Goal: Information Seeking & Learning: Learn about a topic

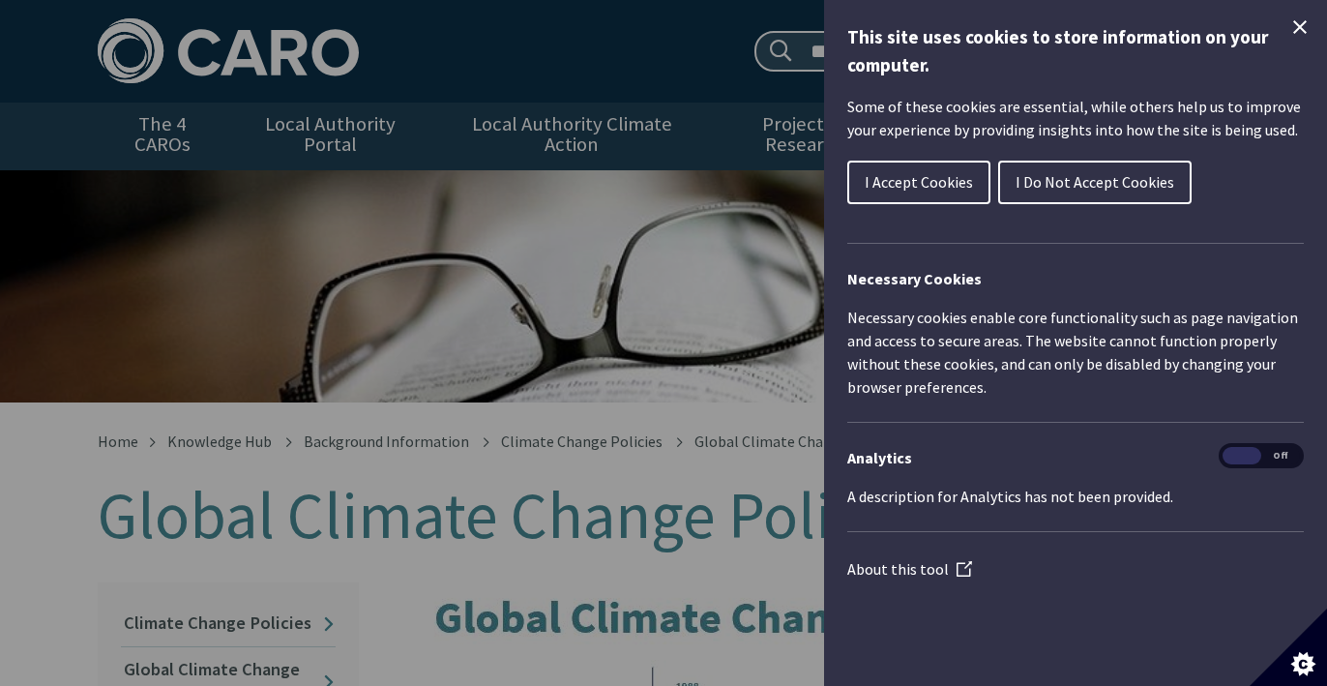
click at [1294, 19] on icon "Close Cookie Control" at bounding box center [1299, 26] width 23 height 23
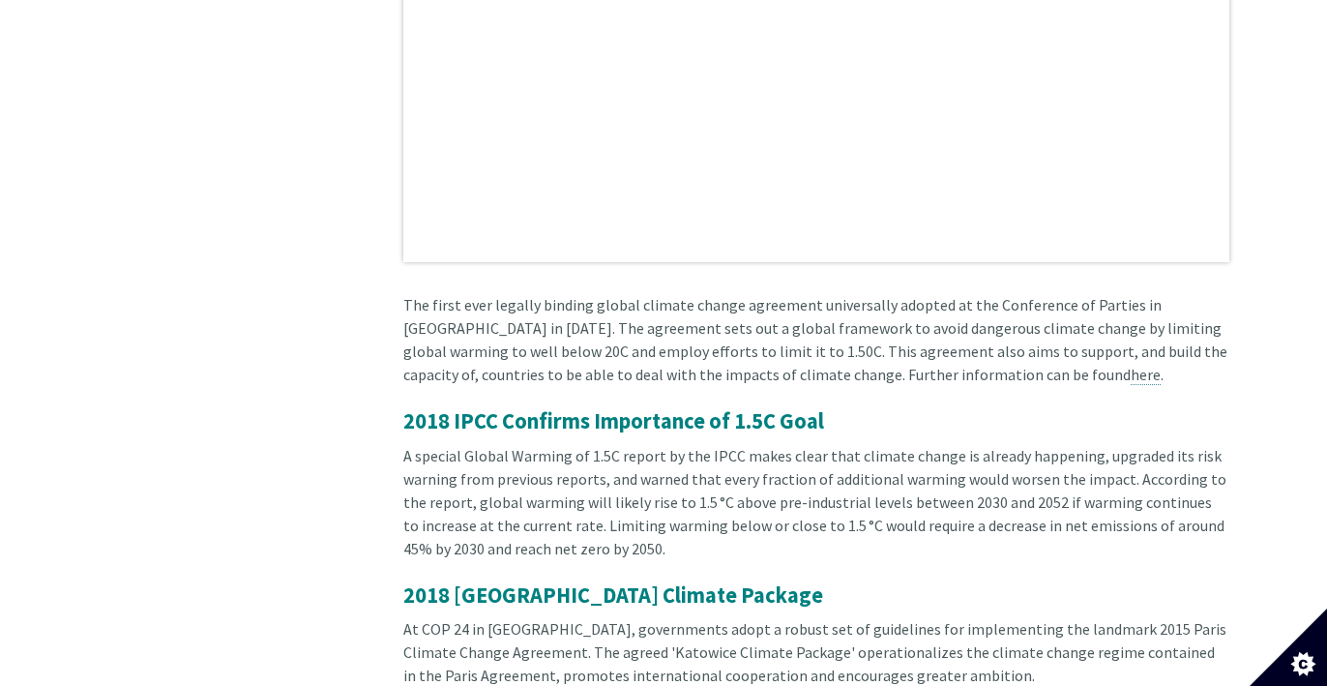
scroll to position [3561, 0]
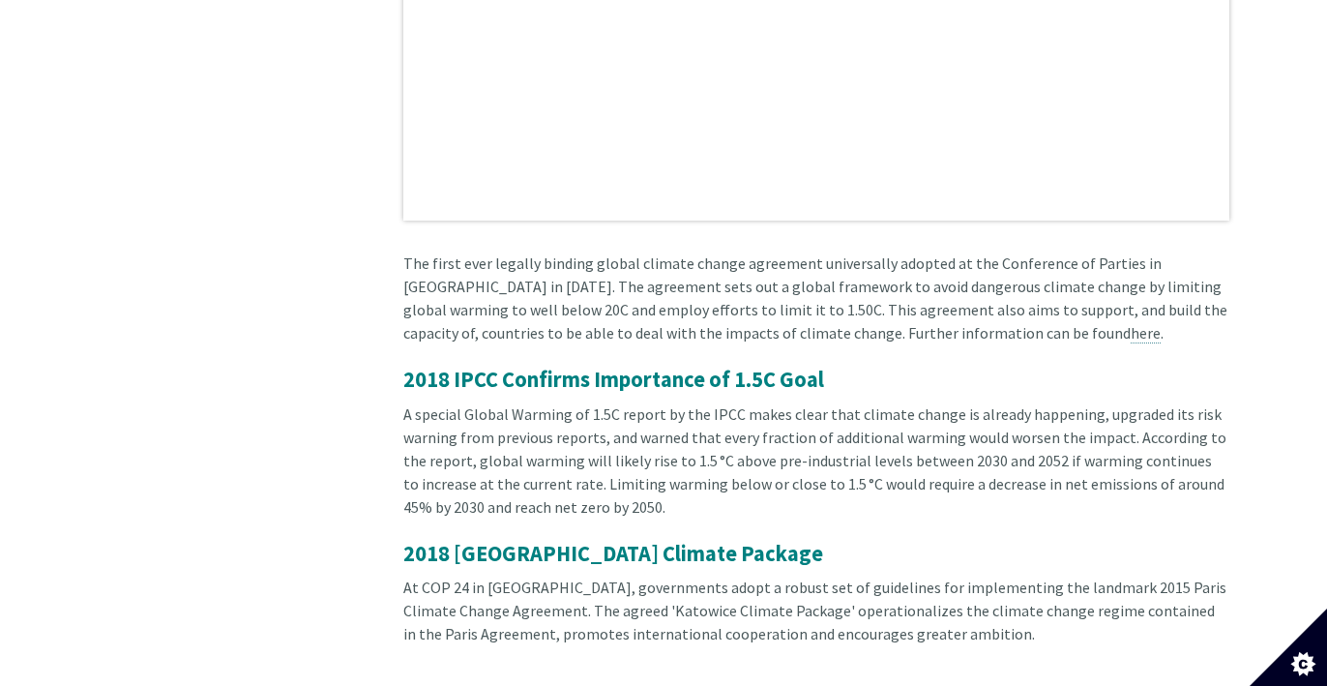
click at [482, 295] on div "The first ever legally binding global climate change agreement universally adop…" at bounding box center [816, 309] width 826 height 116
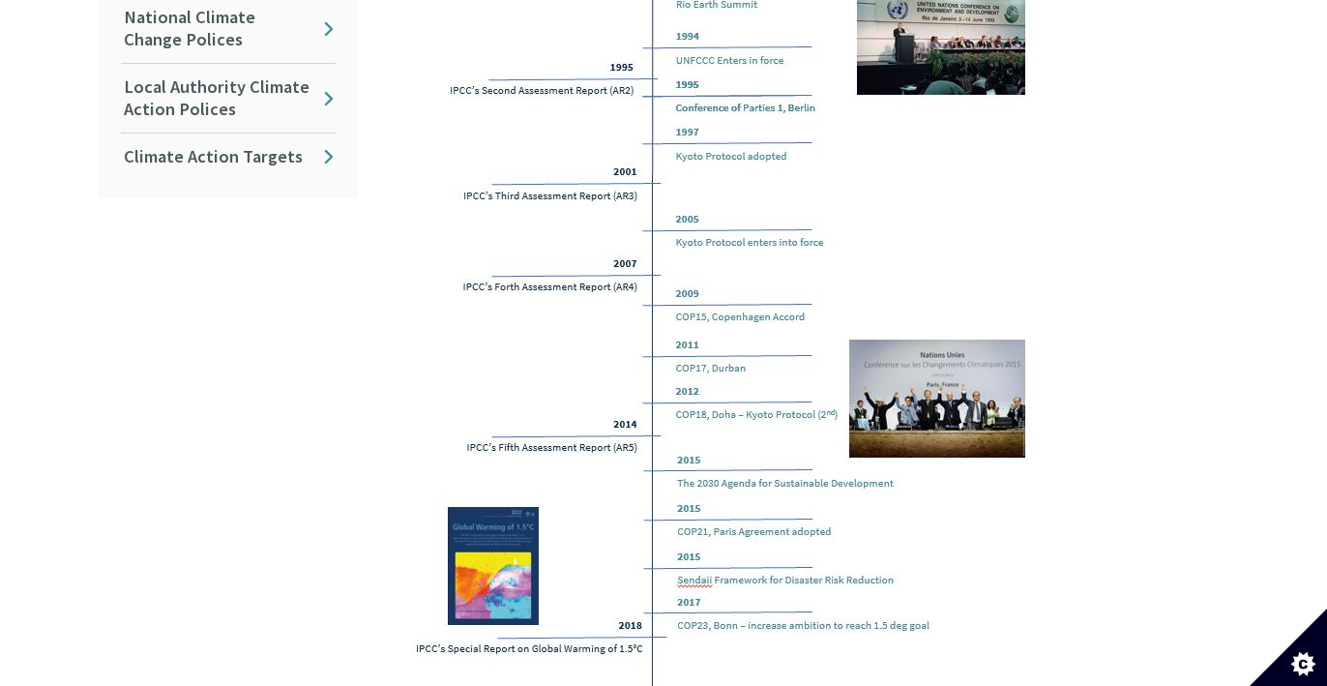
scroll to position [0, 0]
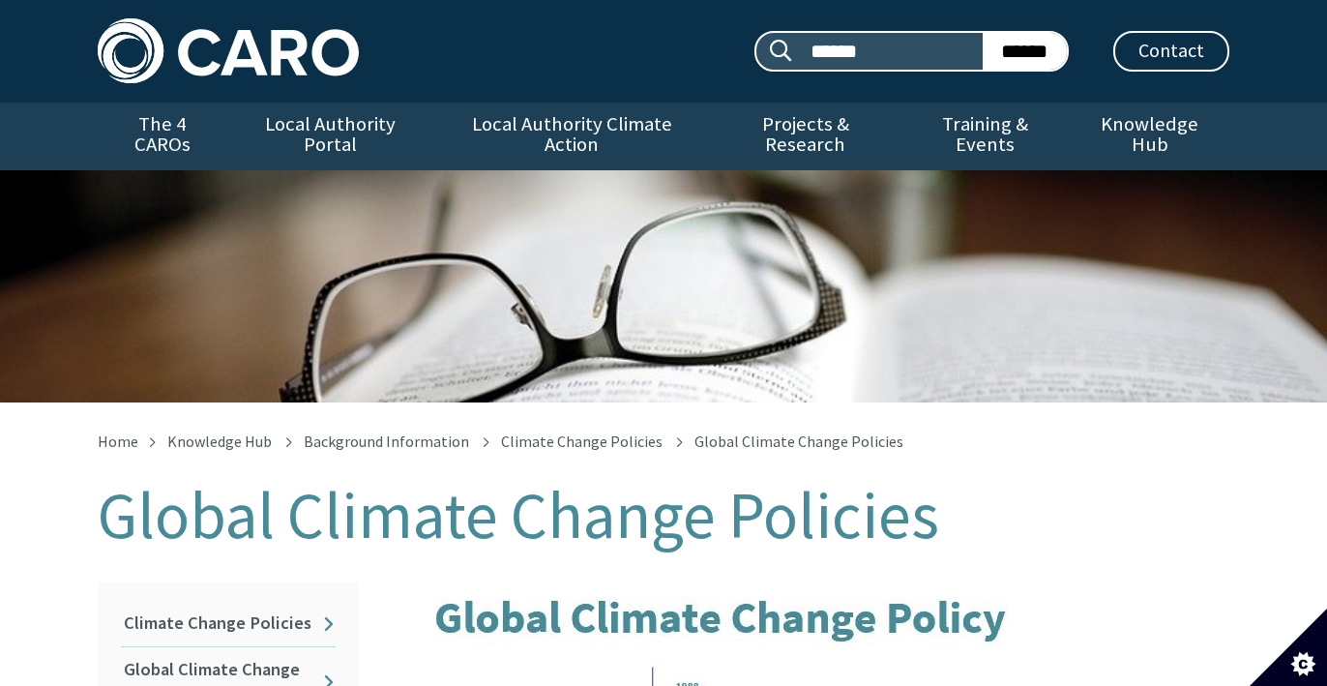
click at [213, 41] on img at bounding box center [228, 50] width 261 height 65
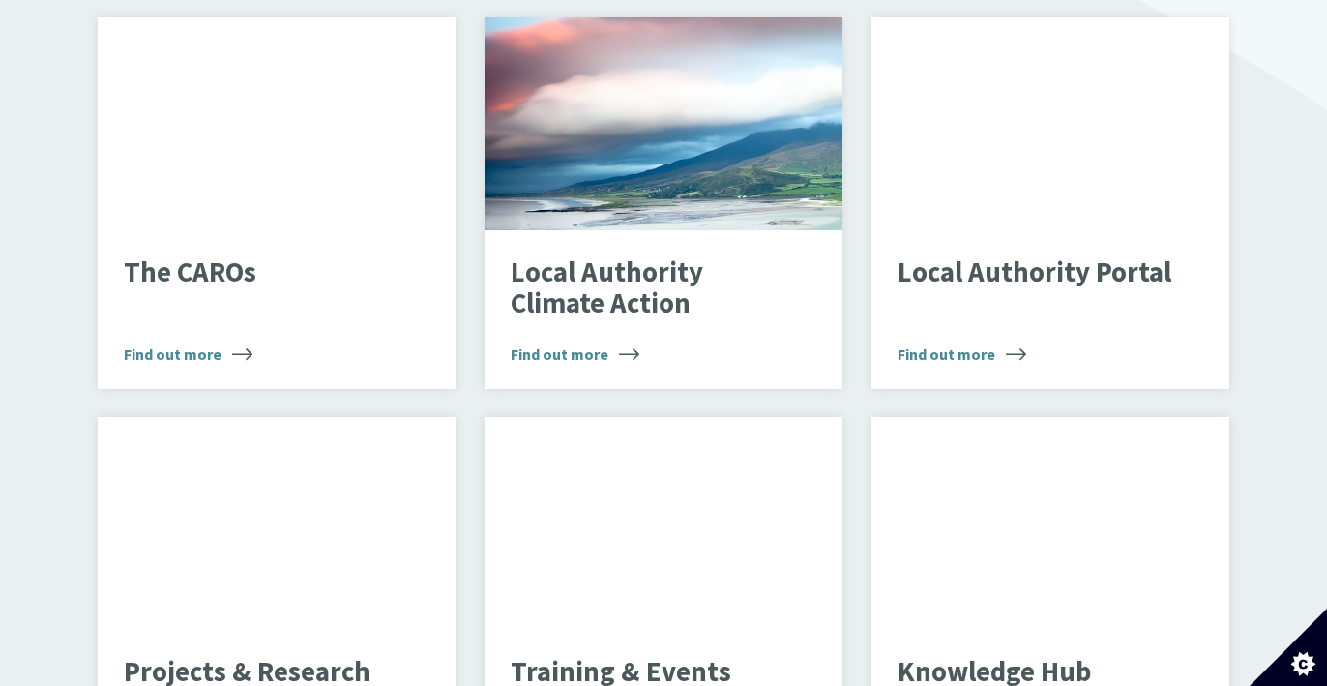
scroll to position [1346, 0]
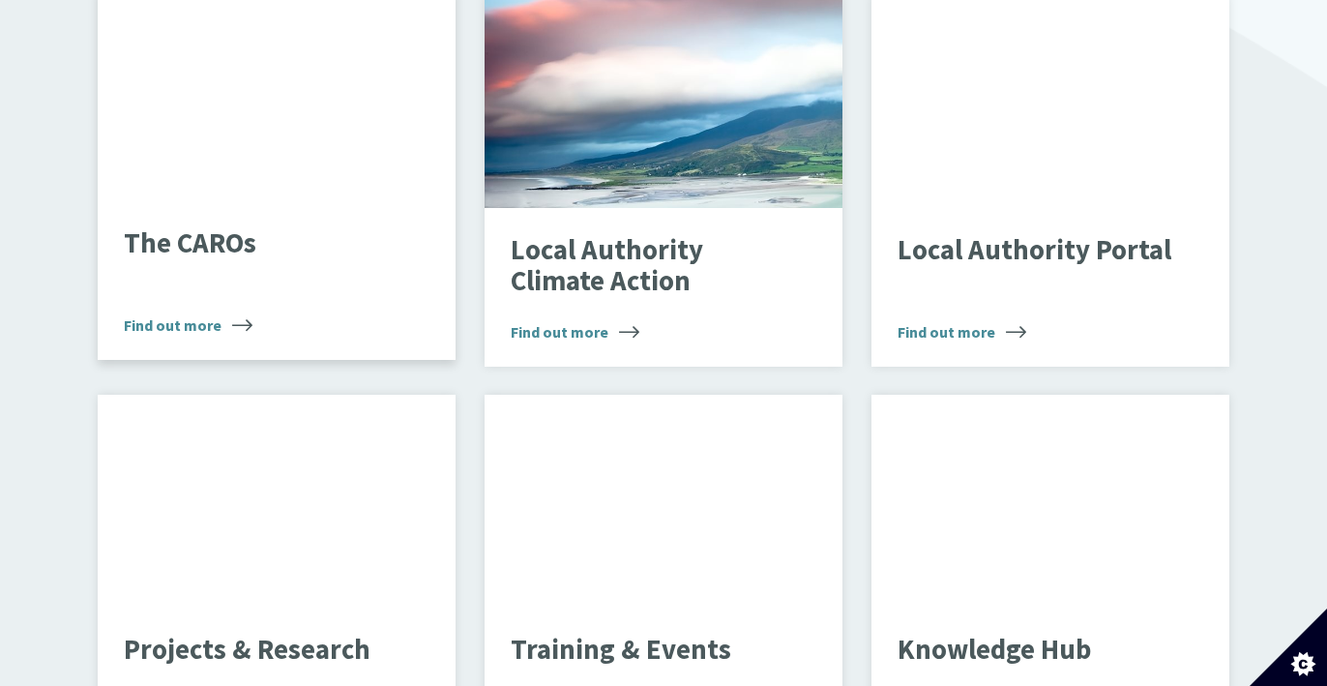
click at [246, 313] on span "Find out more" at bounding box center [188, 324] width 129 height 23
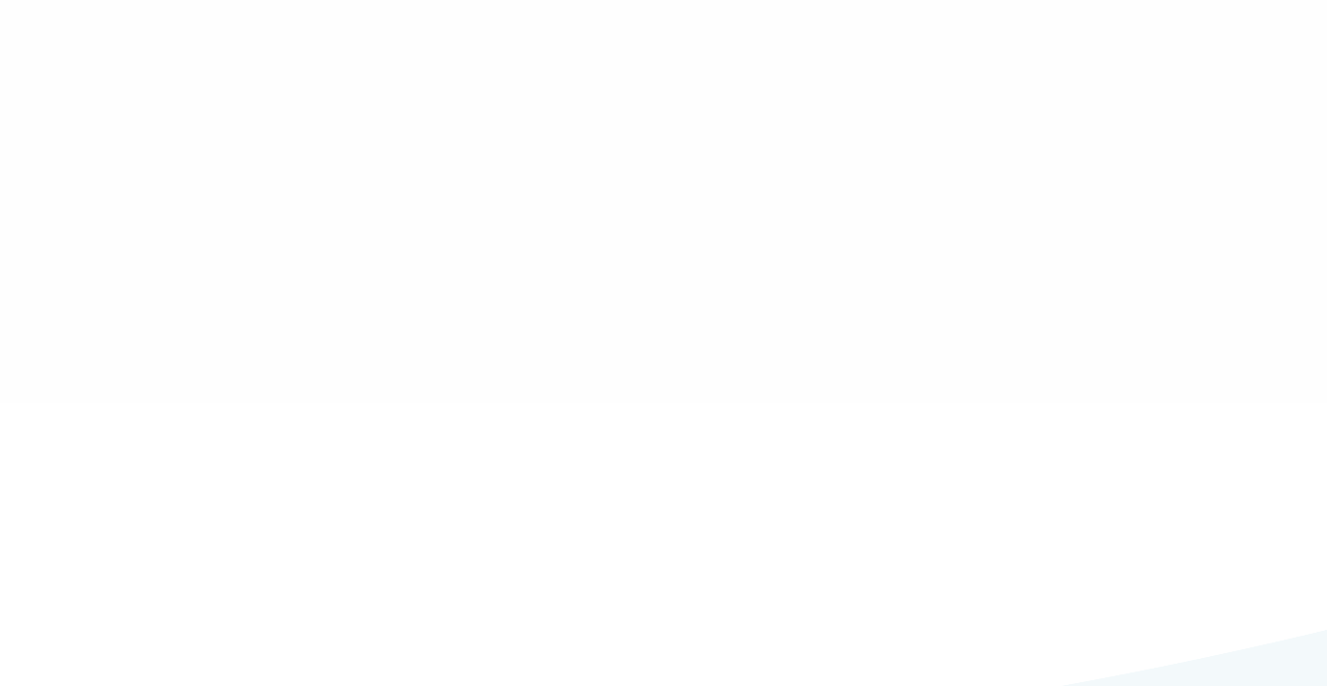
type input "******"
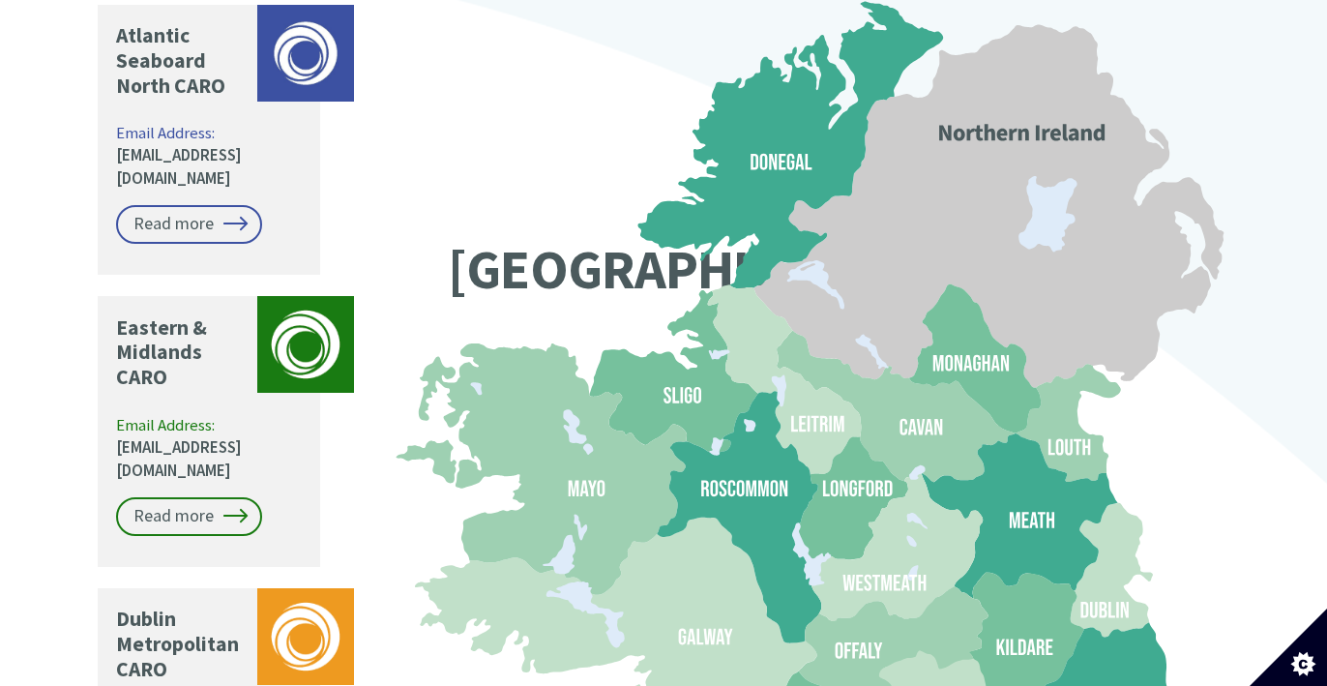
scroll to position [1629, 0]
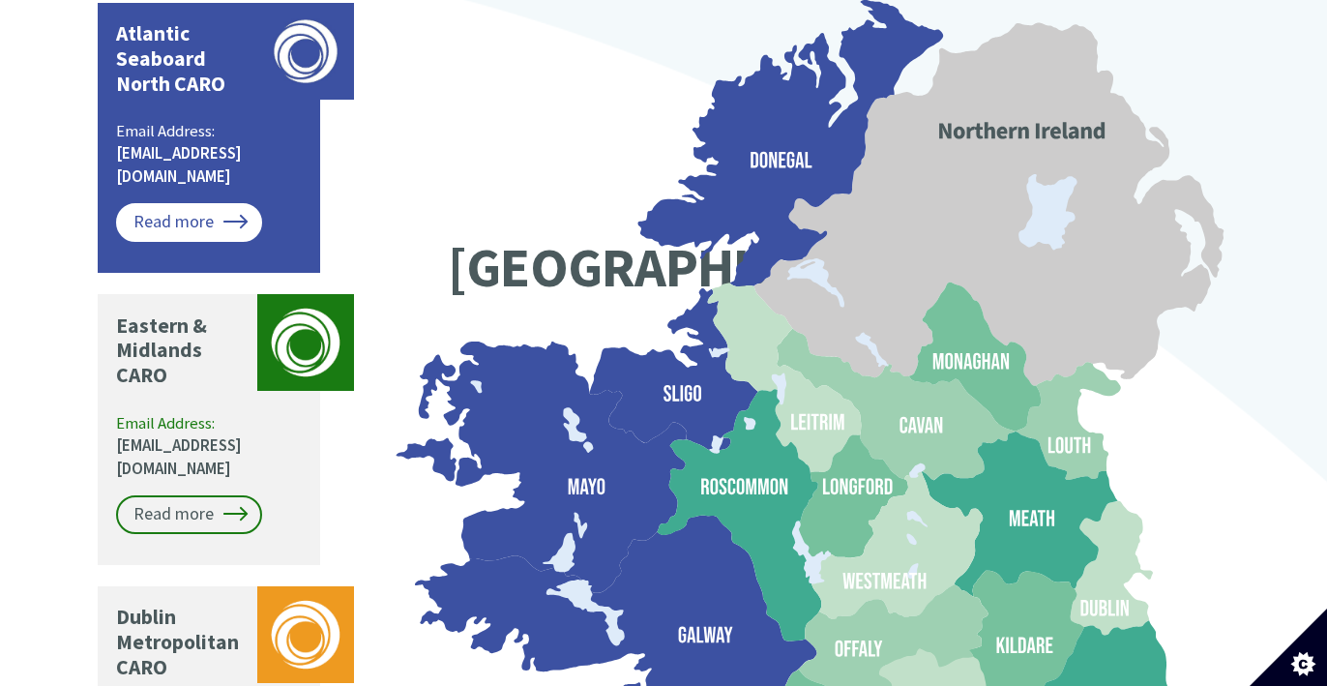
click at [233, 203] on link "Read more" at bounding box center [189, 222] width 146 height 39
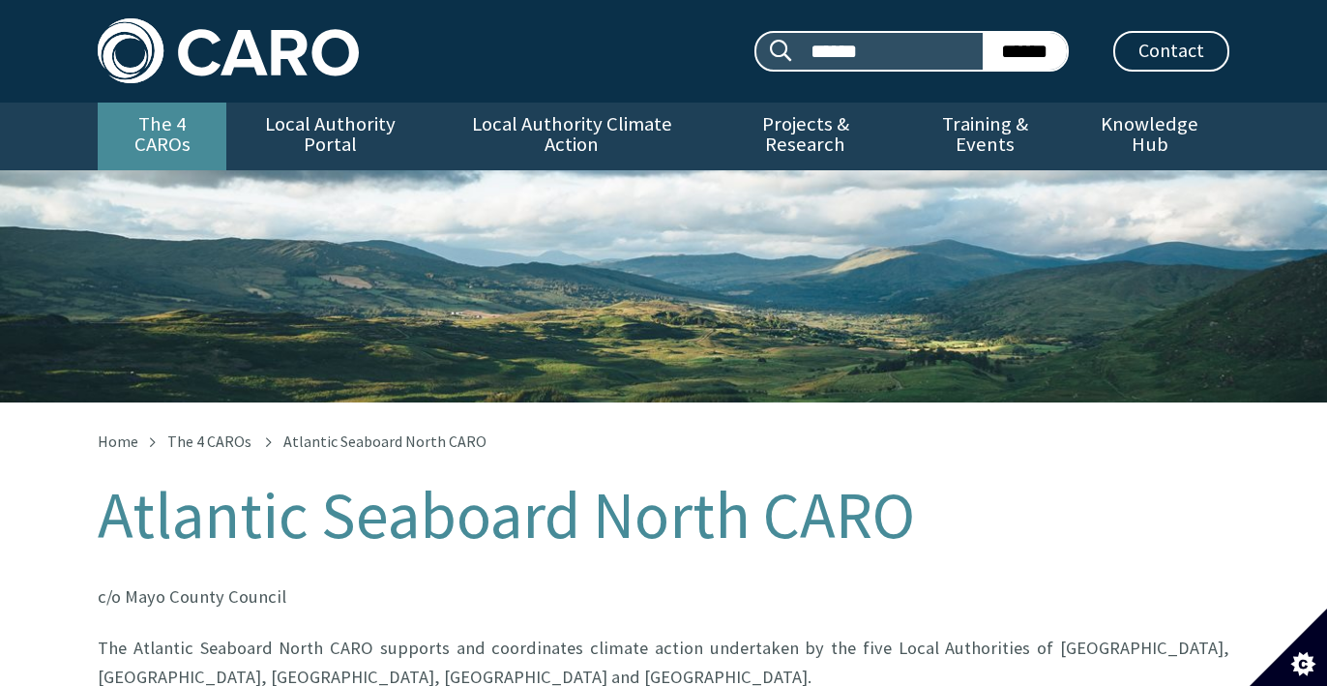
click at [196, 128] on link "The 4 CAROs" at bounding box center [162, 136] width 129 height 68
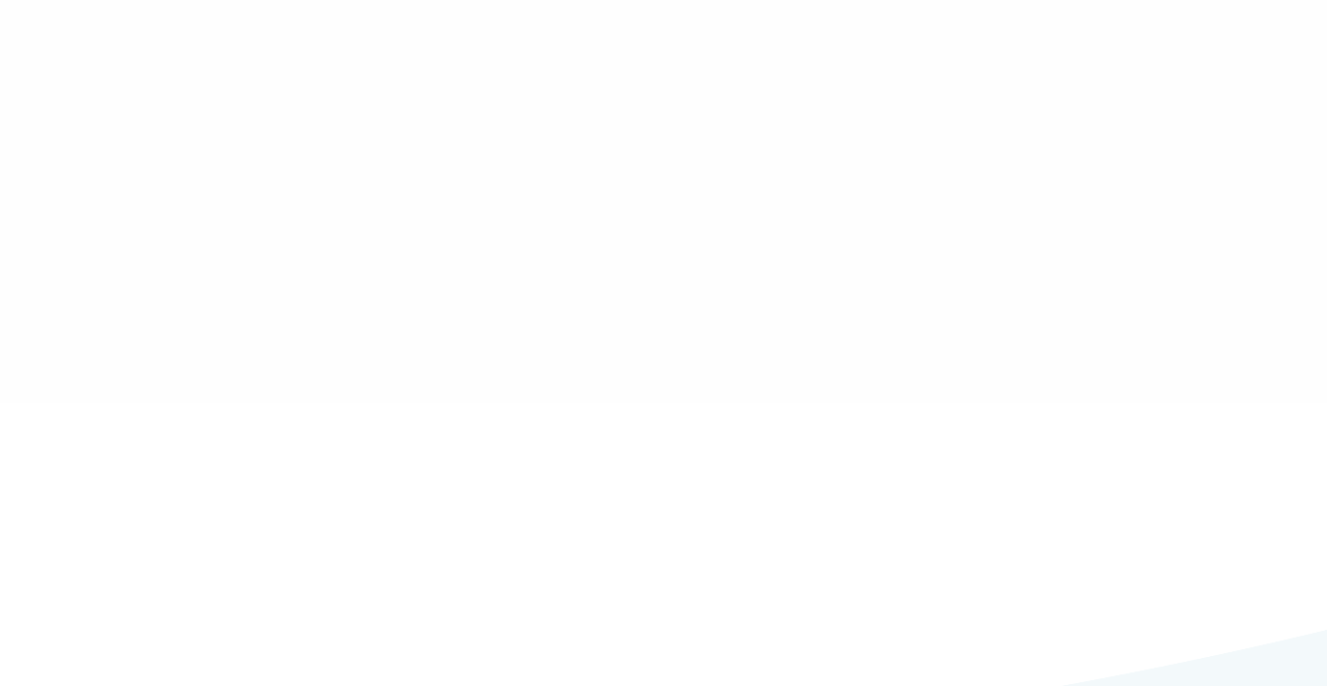
type input "******"
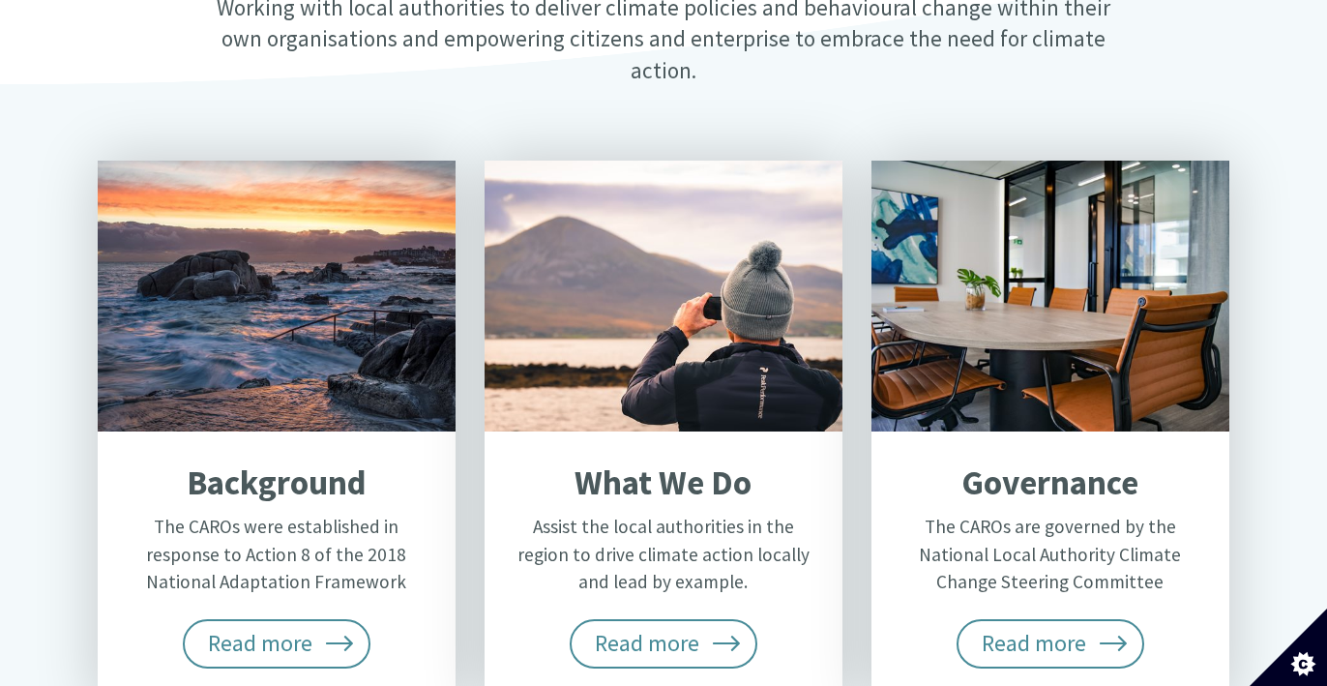
scroll to position [869, 0]
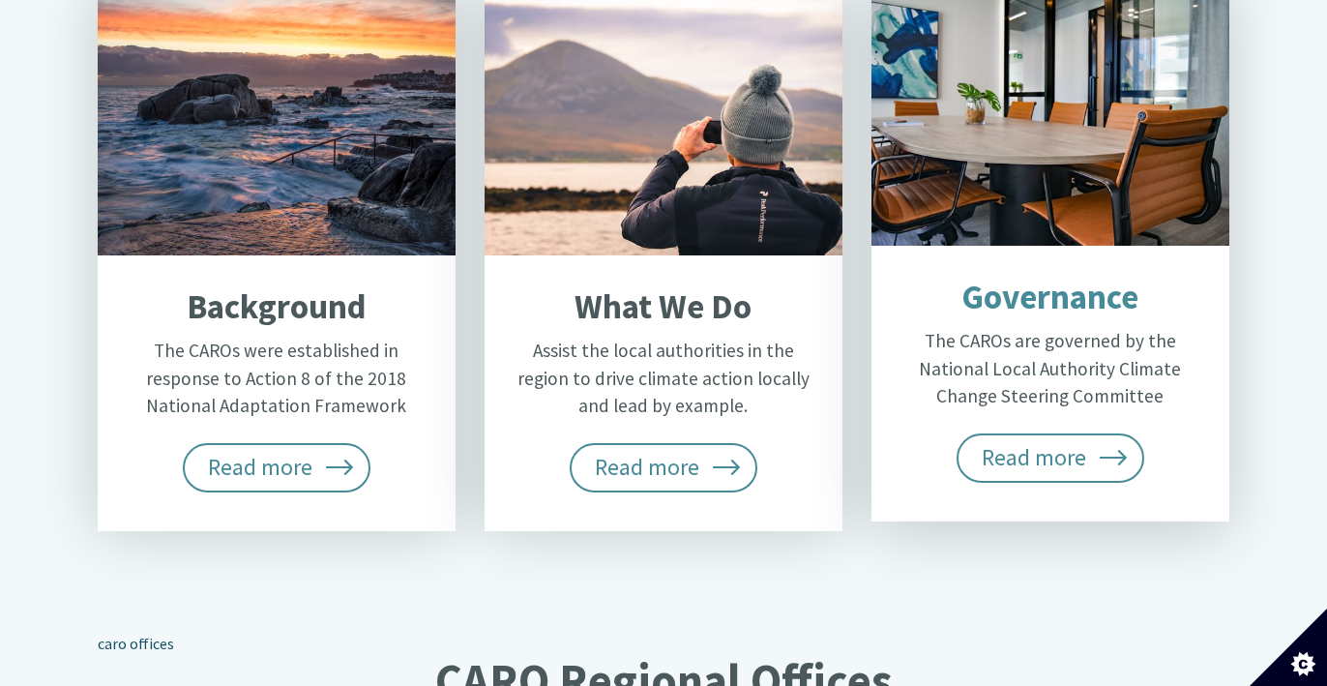
click at [944, 417] on div "Governance The CAROs are governed by the National Local Authority Climate Chang…" at bounding box center [1050, 384] width 358 height 276
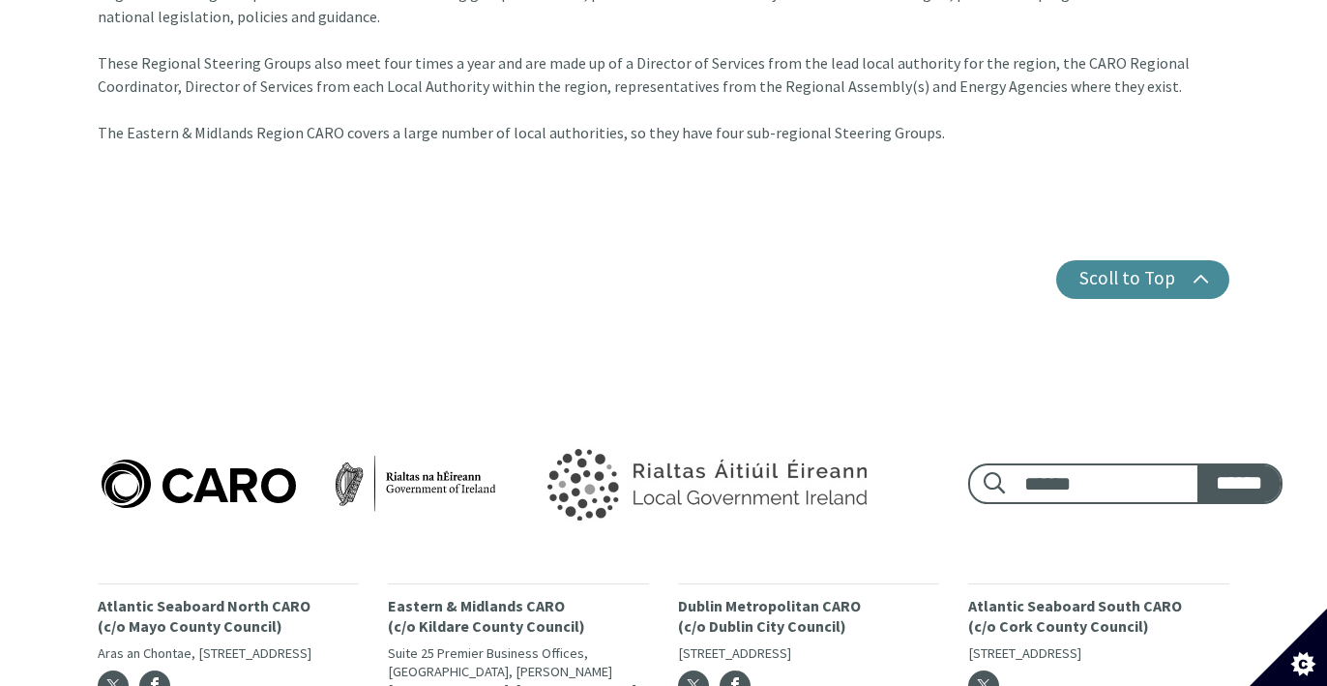
scroll to position [1982, 0]
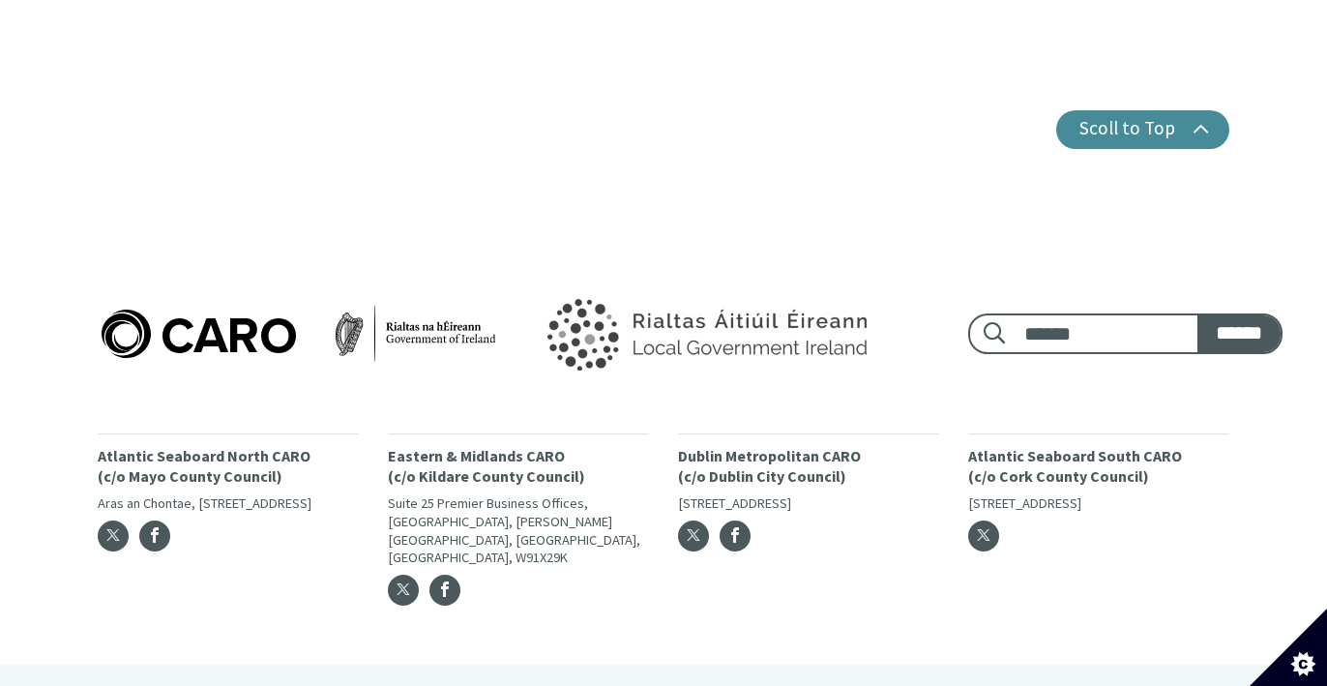
click at [406, 318] on img at bounding box center [299, 334] width 402 height 56
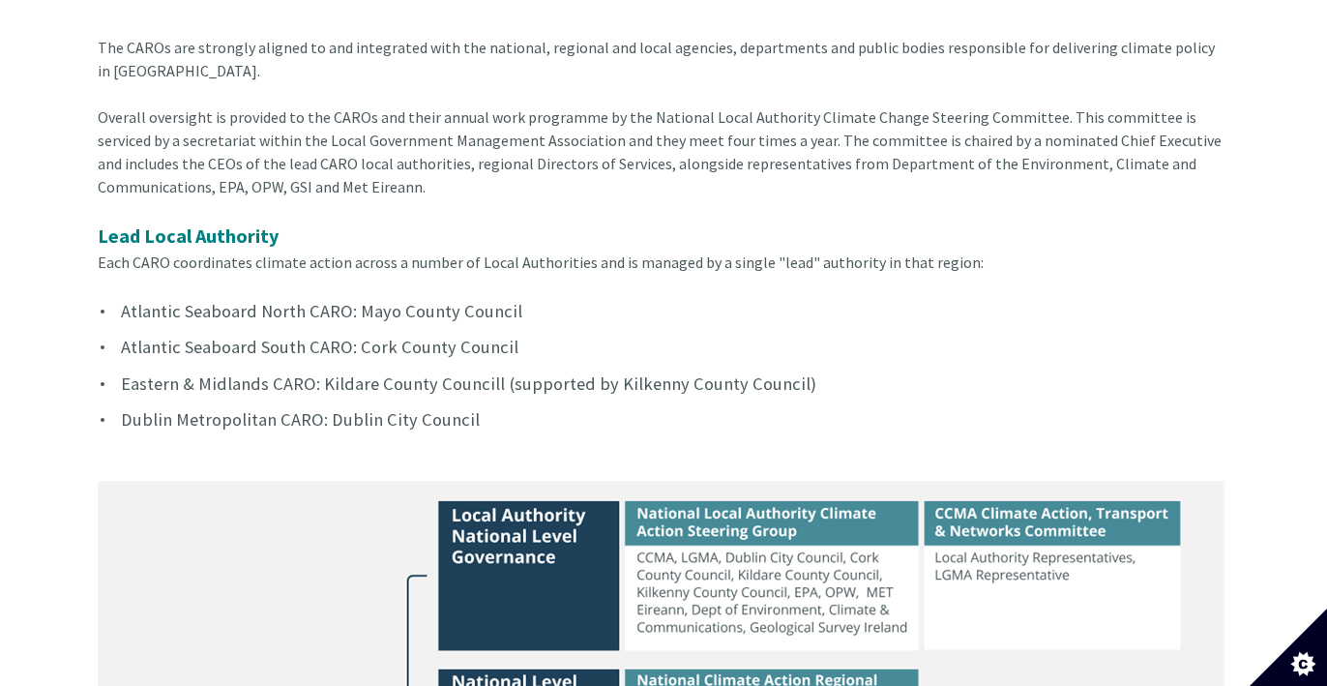
scroll to position [0, 0]
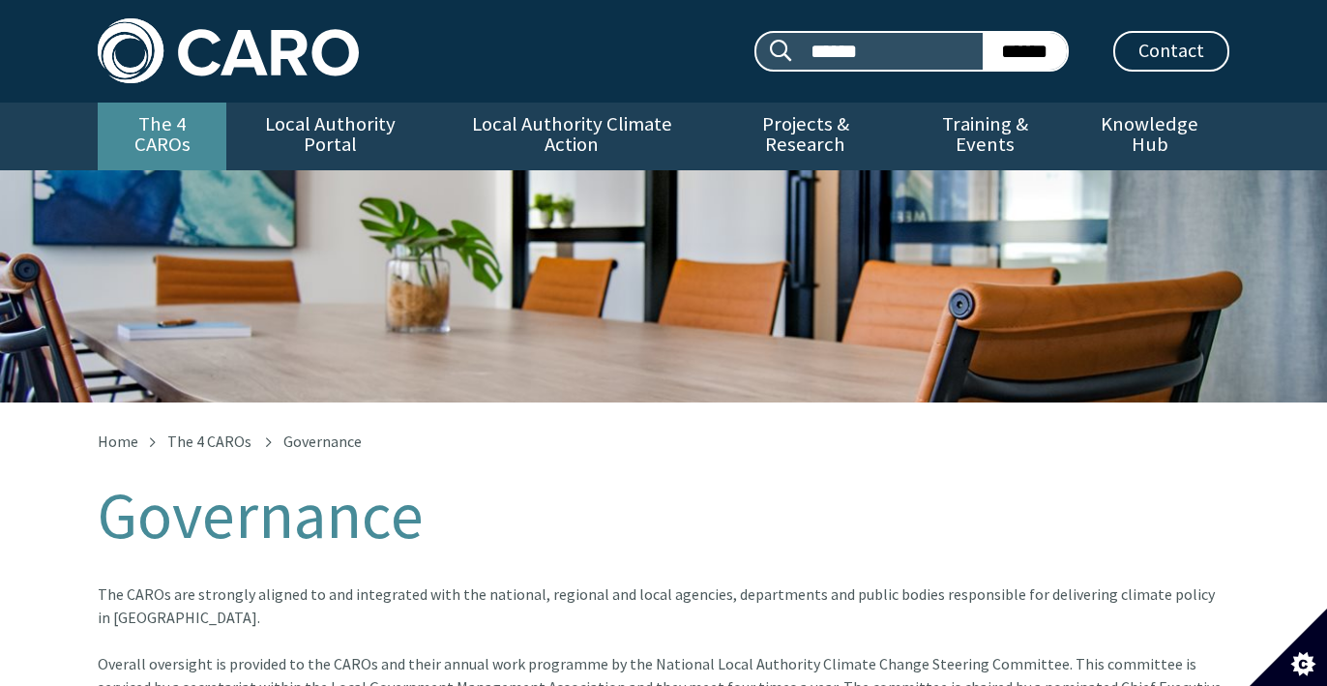
click at [197, 110] on link "The 4 CAROs" at bounding box center [162, 136] width 129 height 68
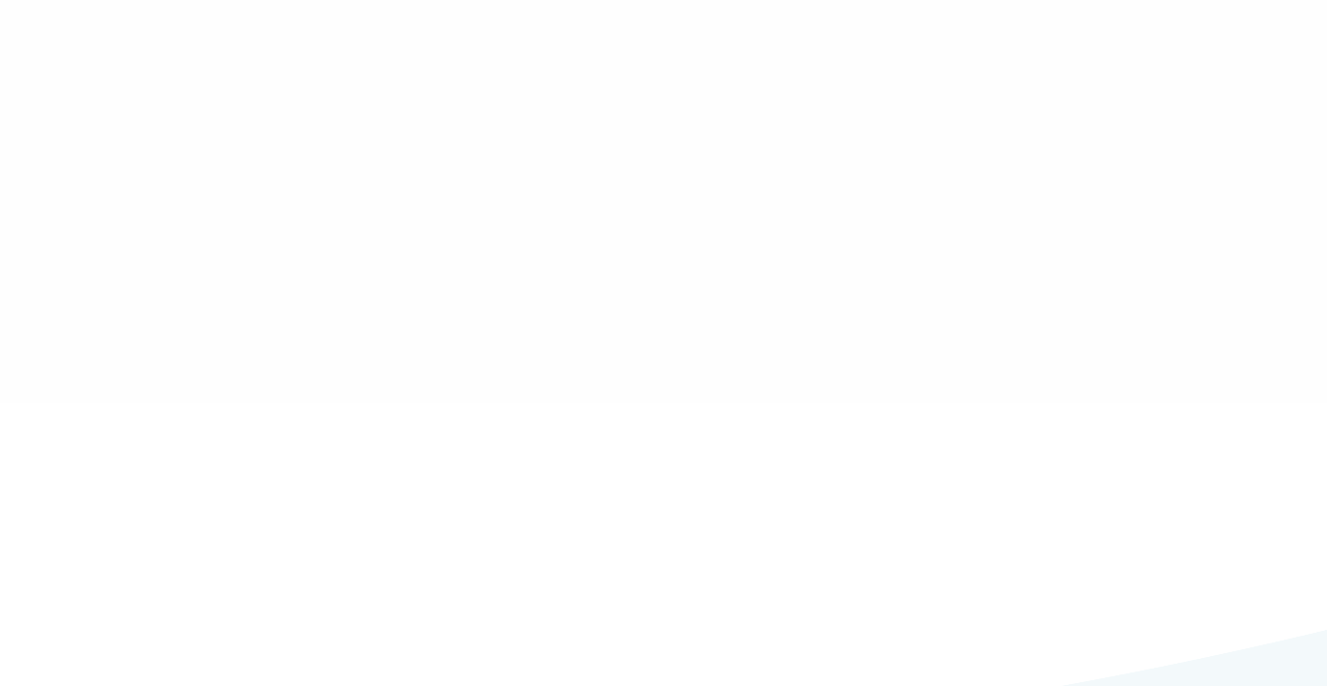
type input "******"
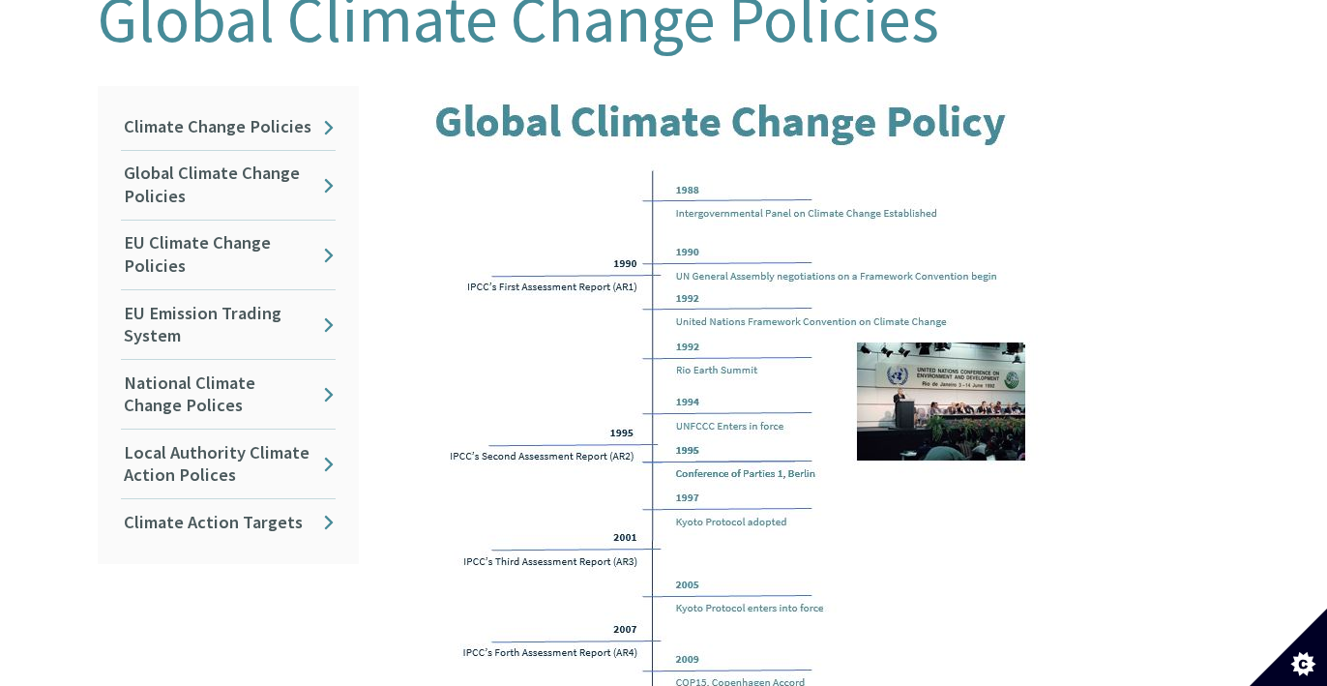
scroll to position [494, 0]
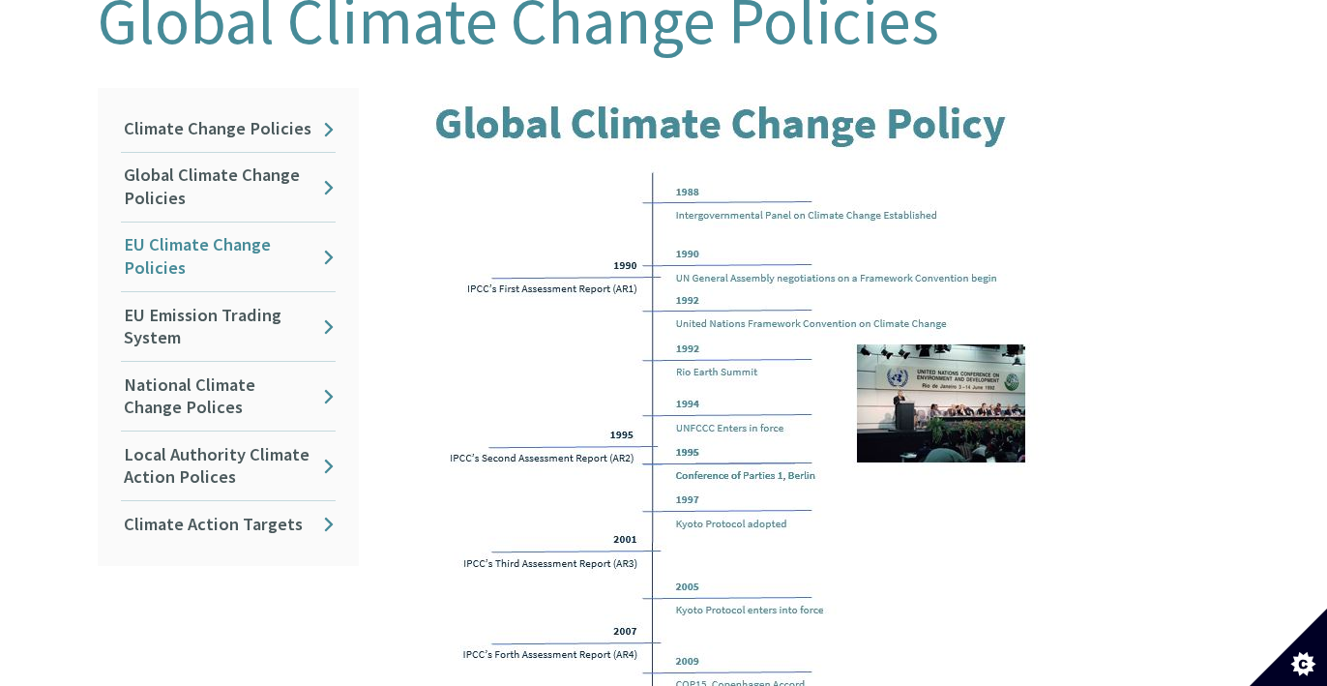
click at [314, 242] on link "EU Climate Change Policies" at bounding box center [228, 256] width 215 height 69
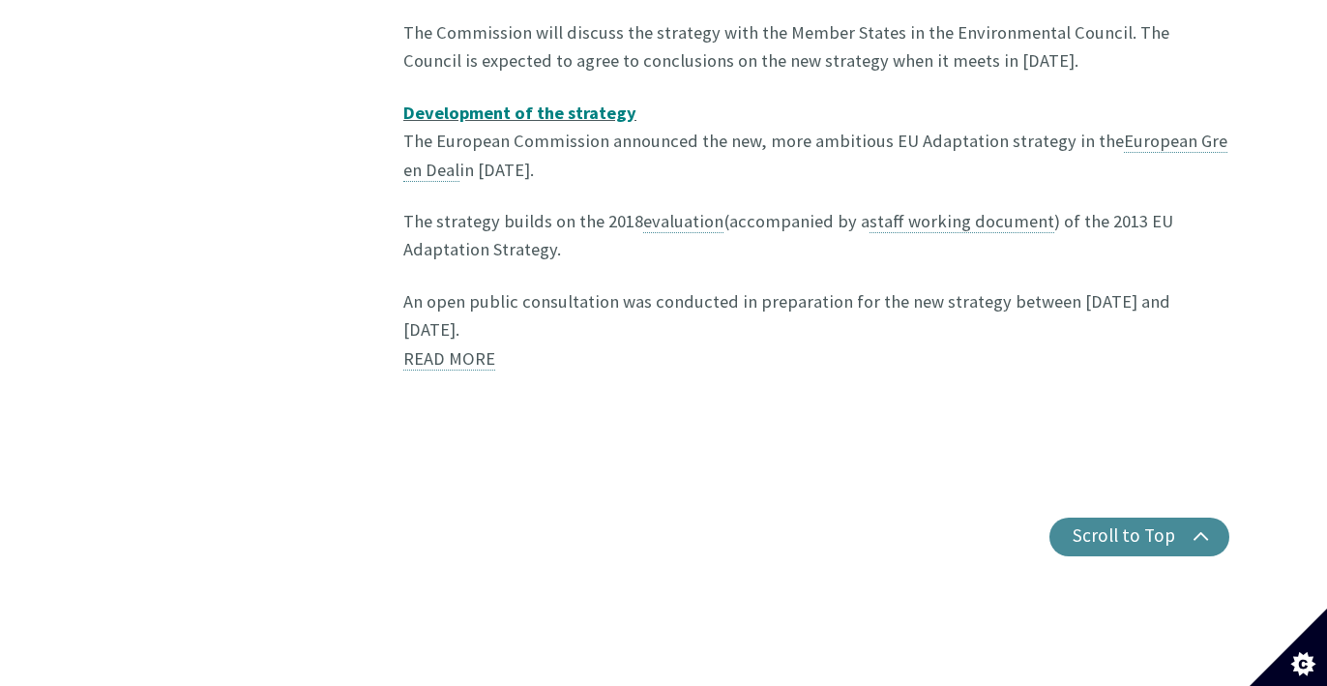
scroll to position [1851, 0]
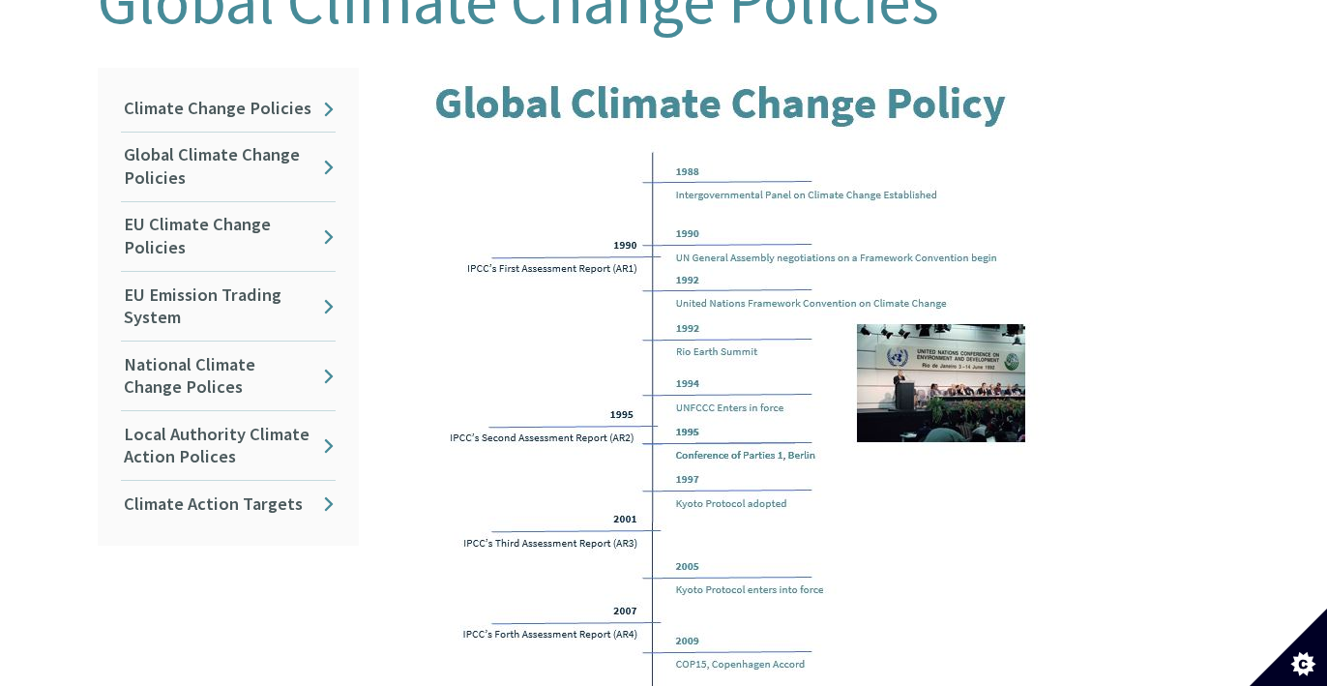
scroll to position [499, 0]
